Goal: Transaction & Acquisition: Purchase product/service

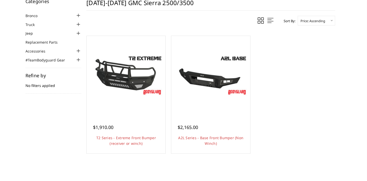
scroll to position [42, 0]
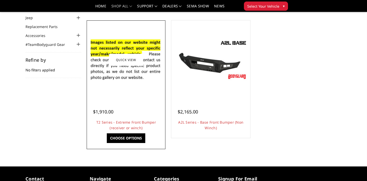
click at [129, 73] on img at bounding box center [126, 60] width 76 height 52
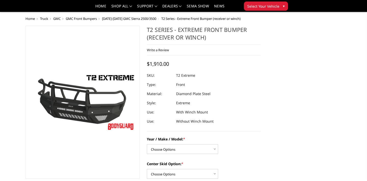
scroll to position [62, 0]
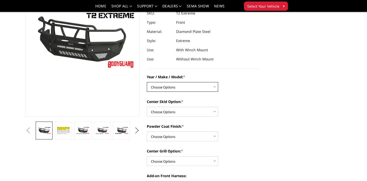
click at [169, 86] on select "Choose Options Chevrolet 19-21 1500 Chevrolet 15-19 2500 / 3500 Chevrolet 20-23…" at bounding box center [182, 87] width 71 height 10
select select "1453"
click at [147, 82] on select "Choose Options Chevrolet 19-21 1500 Chevrolet 15-19 2500 / 3500 Chevrolet 20-23…" at bounding box center [182, 87] width 71 height 10
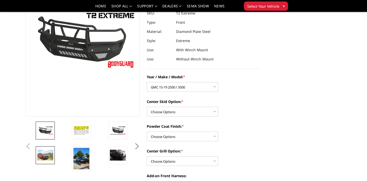
click at [42, 157] on img at bounding box center [45, 155] width 16 height 11
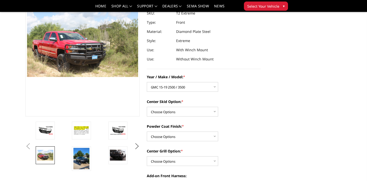
scroll to position [56, 0]
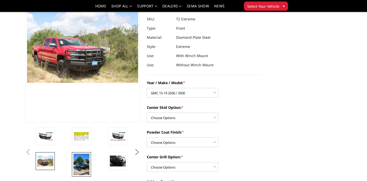
click at [80, 166] on img at bounding box center [81, 165] width 16 height 22
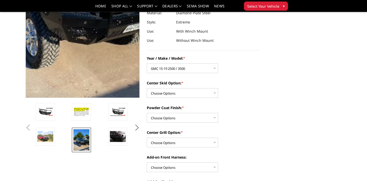
scroll to position [93, 0]
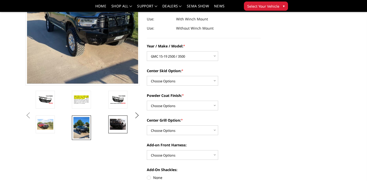
click at [123, 125] on img at bounding box center [118, 124] width 16 height 11
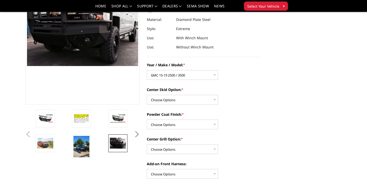
scroll to position [74, 0]
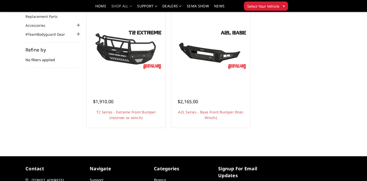
scroll to position [42, 0]
